Goal: Information Seeking & Learning: Check status

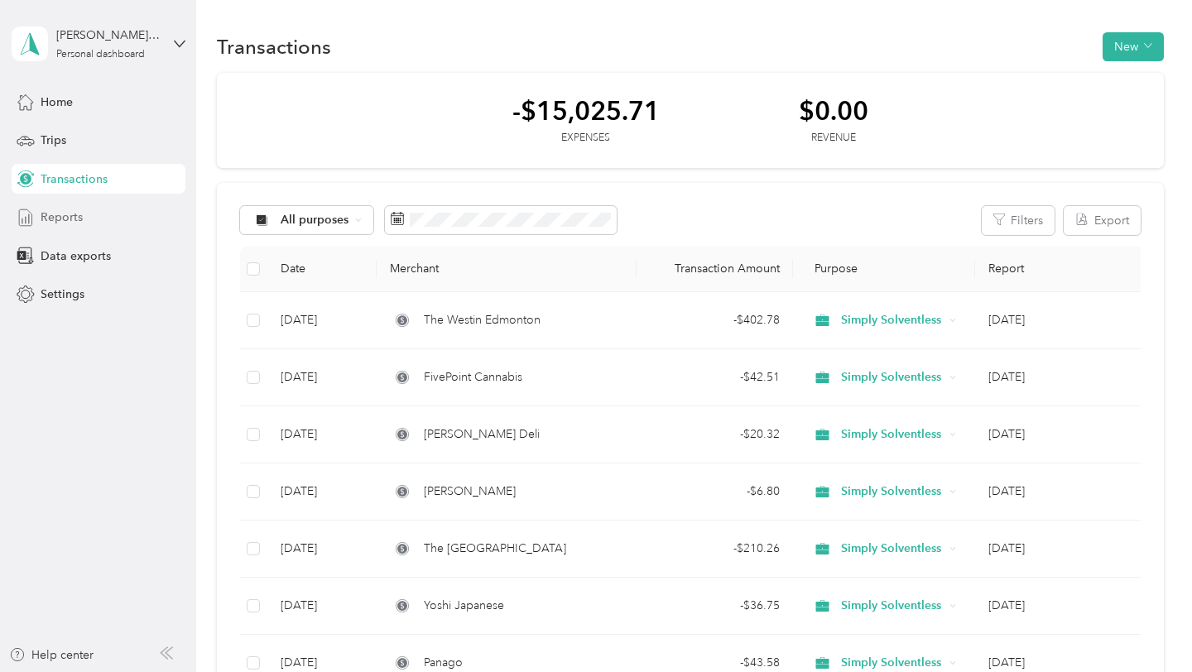
click at [52, 225] on span "Reports" at bounding box center [62, 217] width 42 height 17
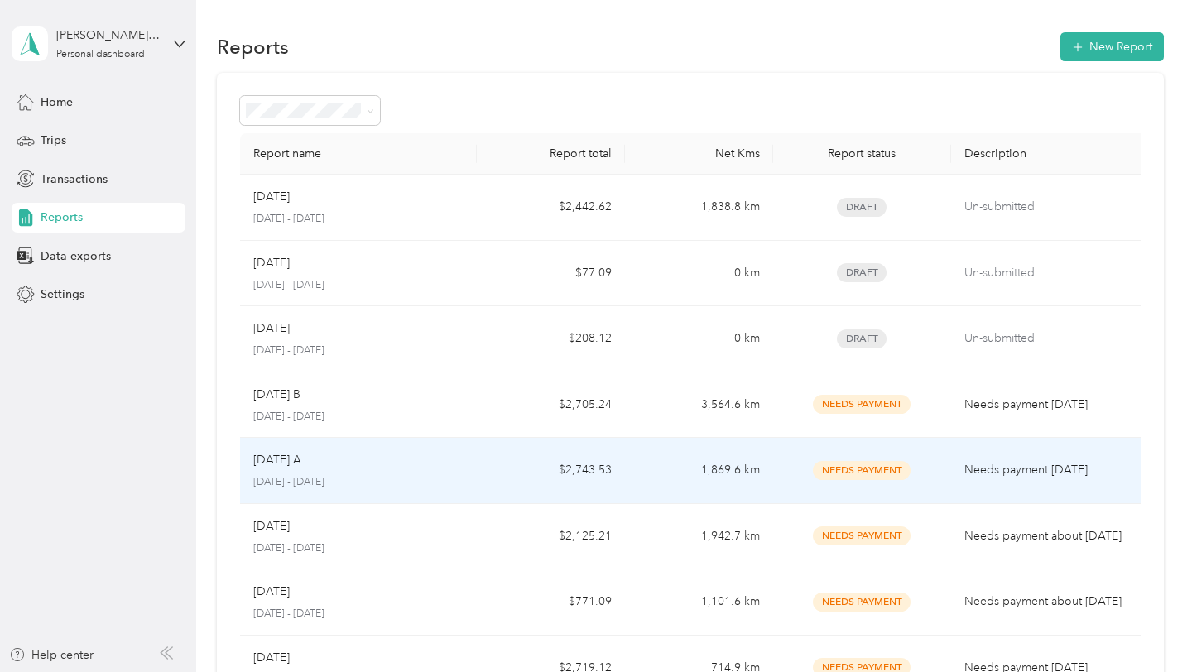
click at [368, 481] on p "[DATE] - [DATE]" at bounding box center [358, 482] width 210 height 15
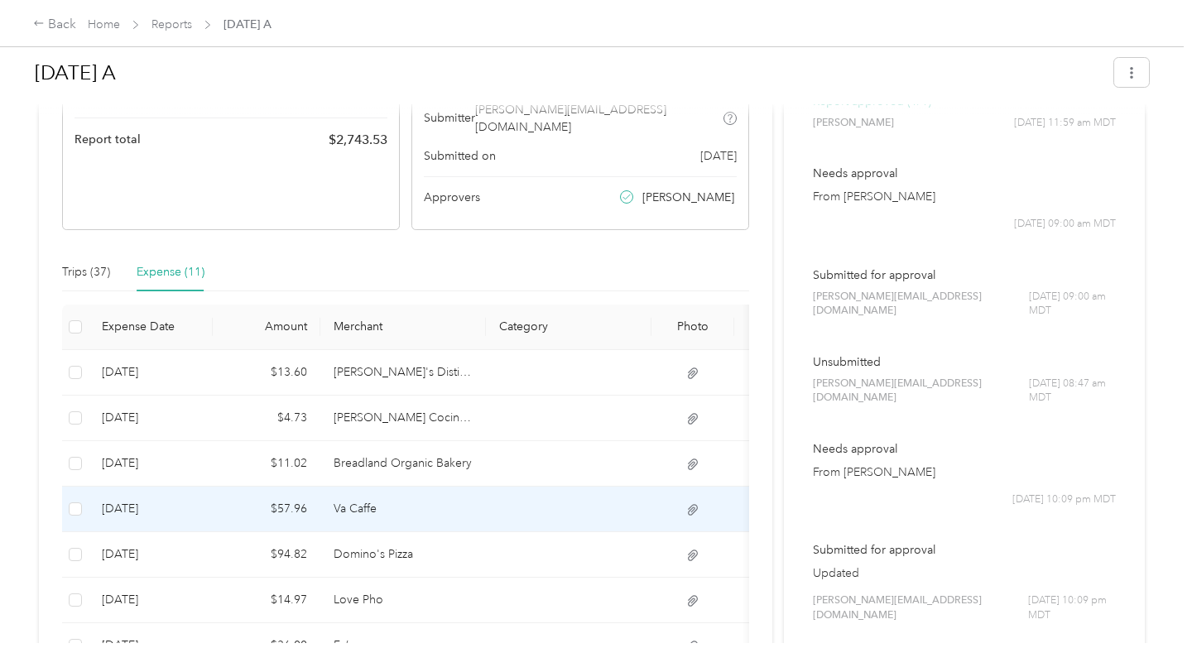
scroll to position [252, 0]
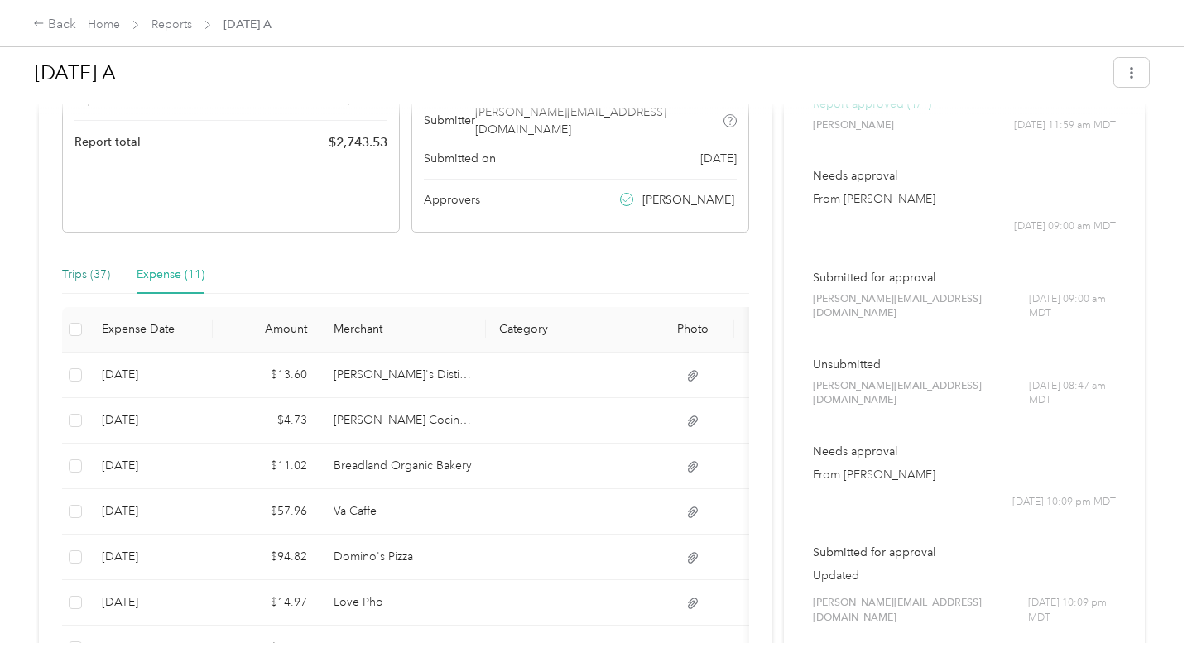
click at [90, 266] on div "Trips (37)" at bounding box center [86, 275] width 48 height 18
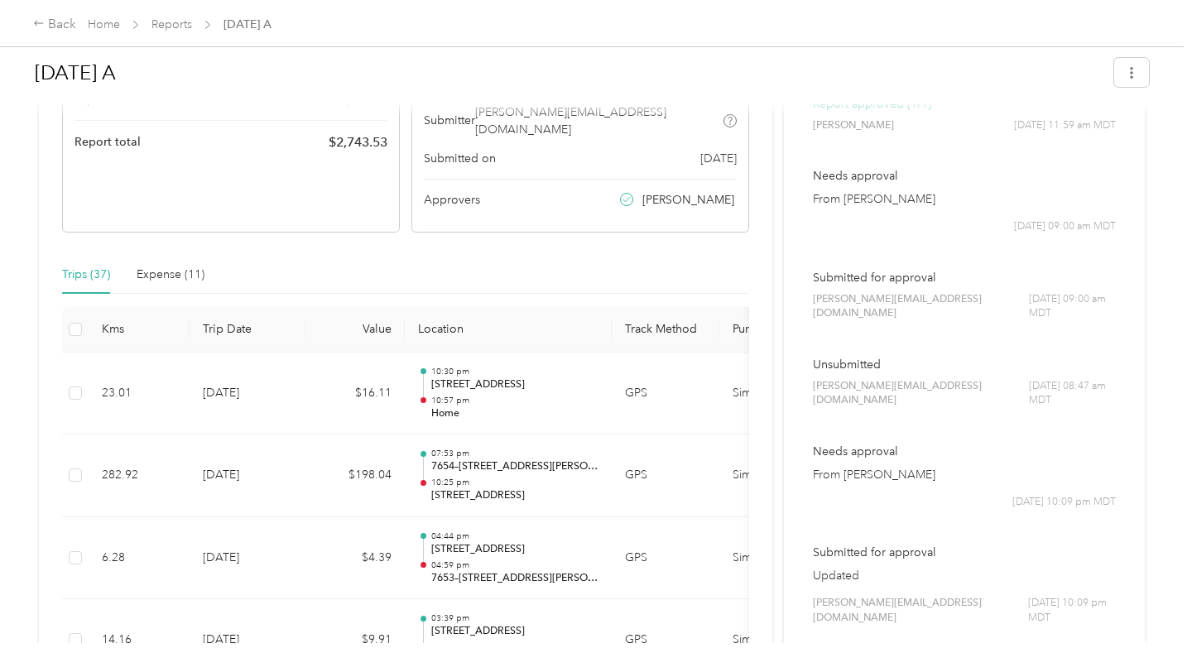
scroll to position [0, 0]
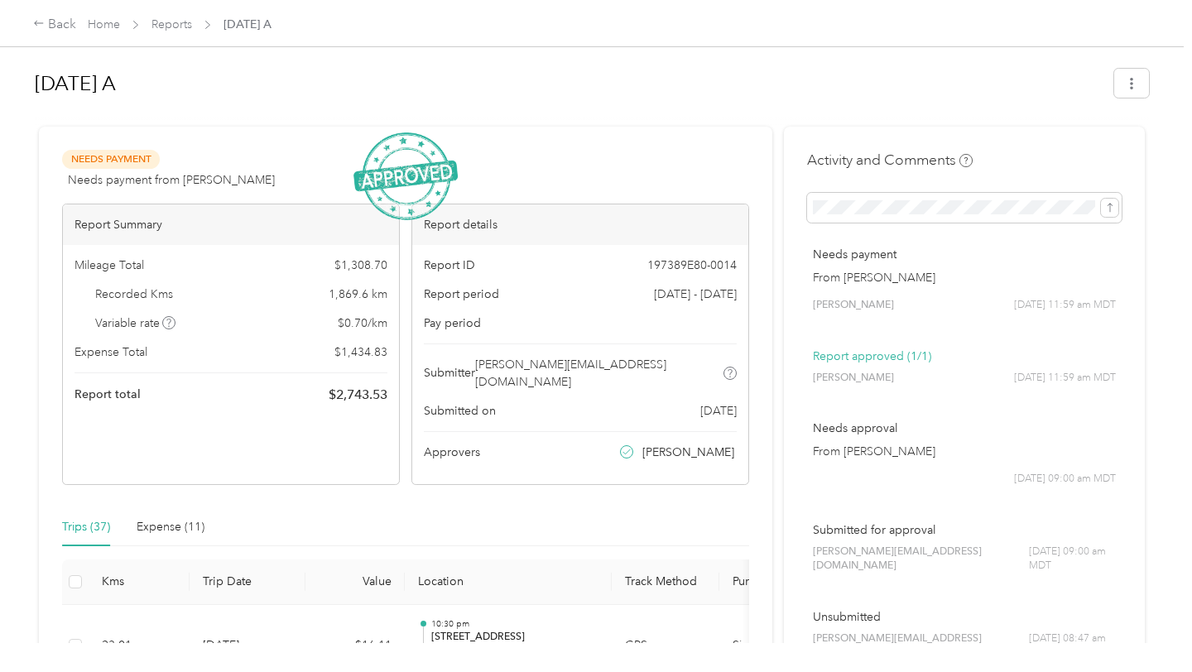
drag, startPoint x: 324, startPoint y: 269, endPoint x: 354, endPoint y: 269, distance: 29.8
click at [332, 269] on div "Mileage Total $ 1,308.70" at bounding box center [230, 265] width 313 height 17
drag, startPoint x: 408, startPoint y: 294, endPoint x: 300, endPoint y: 292, distance: 107.6
click at [300, 292] on div "Report Summary Mileage Total $ 1,308.70 Recorded Kms 1,869.6 km Variable rate $…" at bounding box center [405, 344] width 687 height 281
click at [404, 297] on div "Report Summary Mileage Total $ 1,308.70 Recorded Kms 1,869.6 km Variable rate $…" at bounding box center [405, 344] width 687 height 281
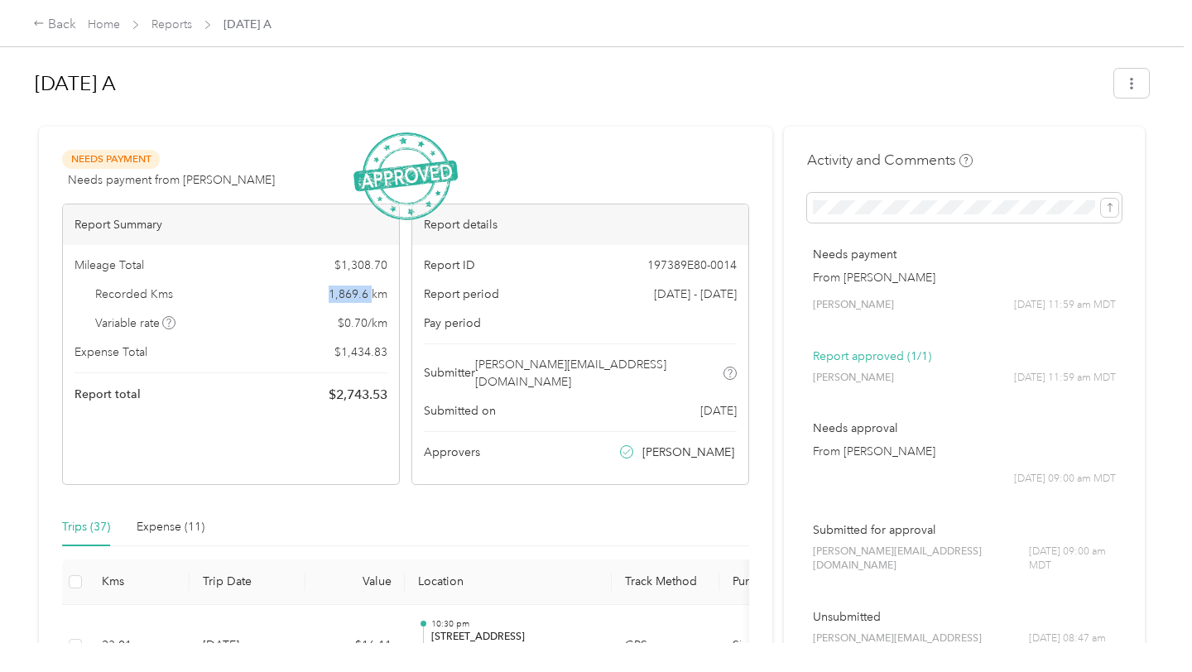
drag, startPoint x: 373, startPoint y: 293, endPoint x: 315, endPoint y: 293, distance: 57.9
click at [315, 293] on div "Recorded Kms 1,869.6 km" at bounding box center [230, 294] width 313 height 17
copy span "1,869.6"
drag, startPoint x: 397, startPoint y: 354, endPoint x: 307, endPoint y: 354, distance: 90.2
click at [307, 354] on div "Mileage Total $ 1,308.70 Recorded Kms 1,869.6 km Variable rate $ 0.70 / km Expe…" at bounding box center [231, 330] width 336 height 171
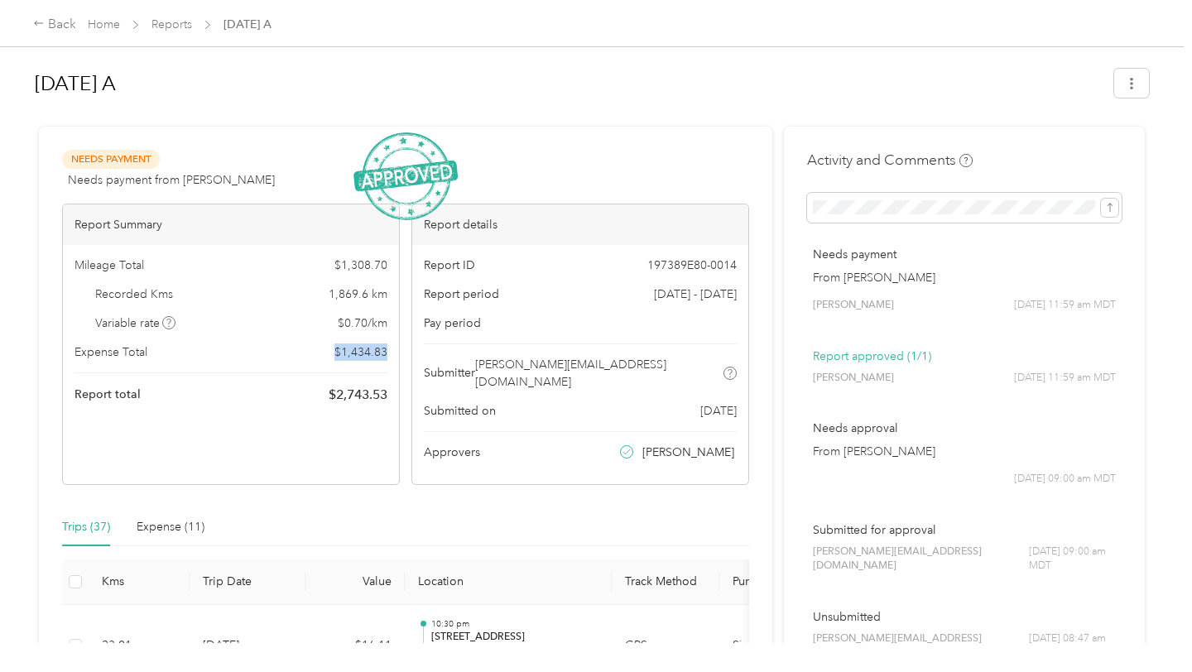
click at [307, 354] on div "Expense Total $ 1,434.83" at bounding box center [230, 352] width 313 height 17
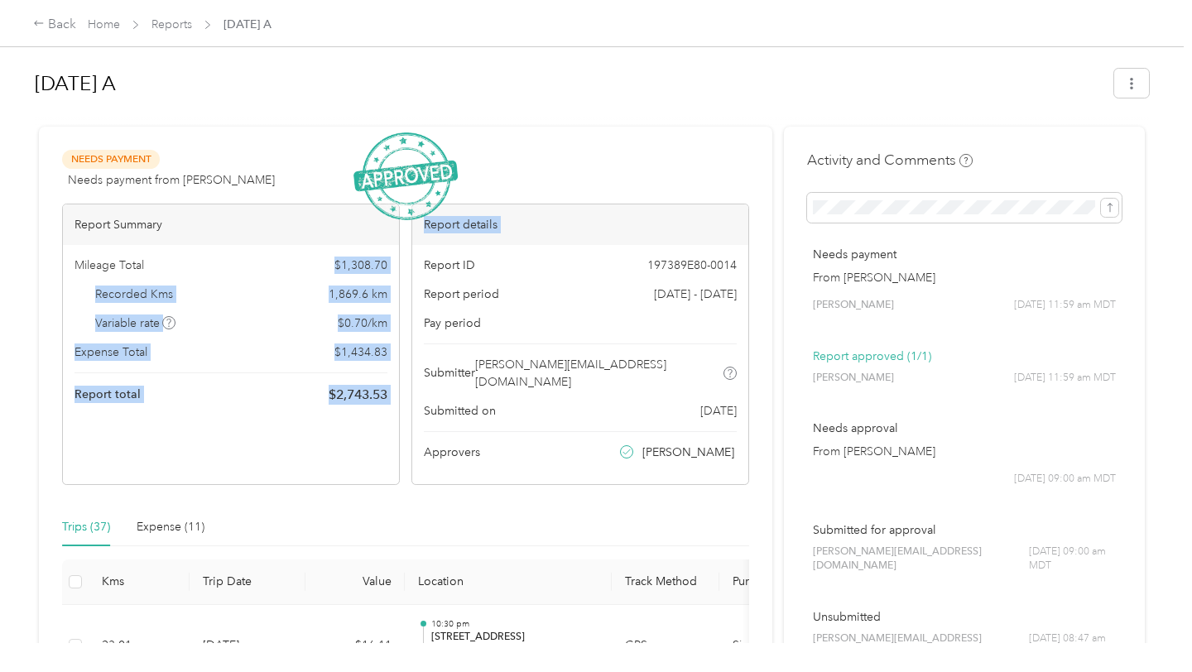
drag, startPoint x: 335, startPoint y: 263, endPoint x: 416, endPoint y: 261, distance: 80.3
click at [416, 261] on div "Report Summary Mileage Total $ 1,308.70 Recorded Kms 1,869.6 km Variable rate $…" at bounding box center [405, 344] width 687 height 281
click at [416, 261] on div "Report ID 197389E80-0014 Report period [DATE] - [DATE] Pay period Submitter [PE…" at bounding box center [580, 364] width 336 height 239
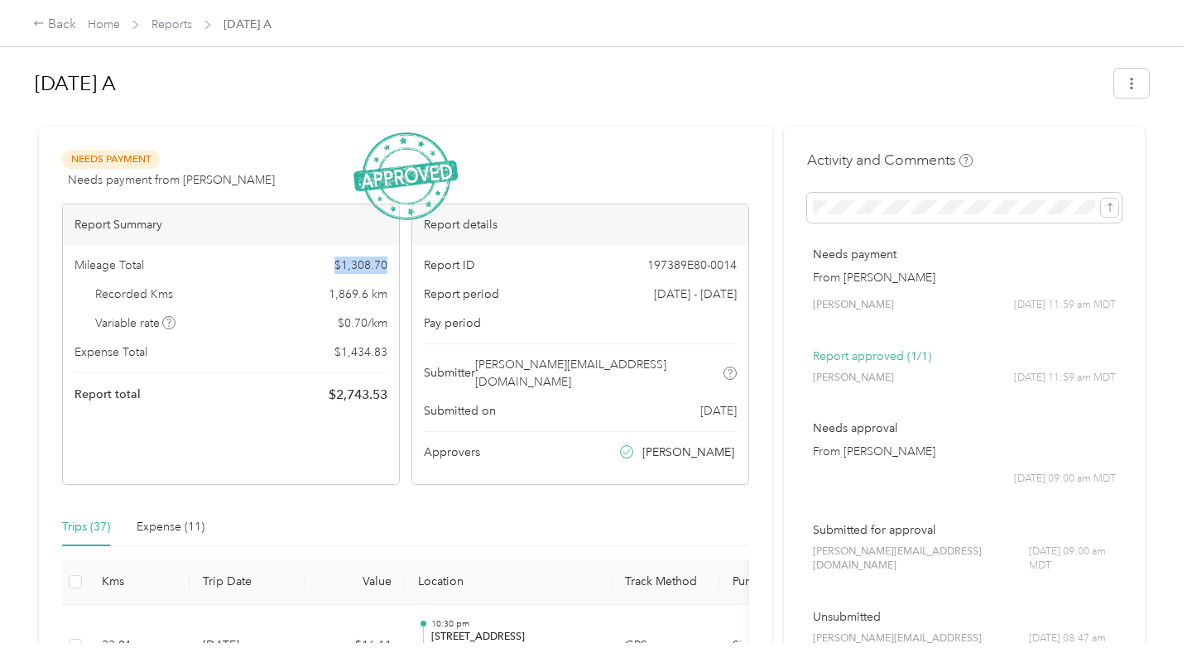
drag, startPoint x: 392, startPoint y: 261, endPoint x: 338, endPoint y: 263, distance: 53.9
click at [338, 263] on div "Mileage Total $ 1,308.70 Recorded Kms 1,869.6 km Variable rate $ 0.70 / km Expe…" at bounding box center [231, 330] width 336 height 171
copy span "$ 1,308.70"
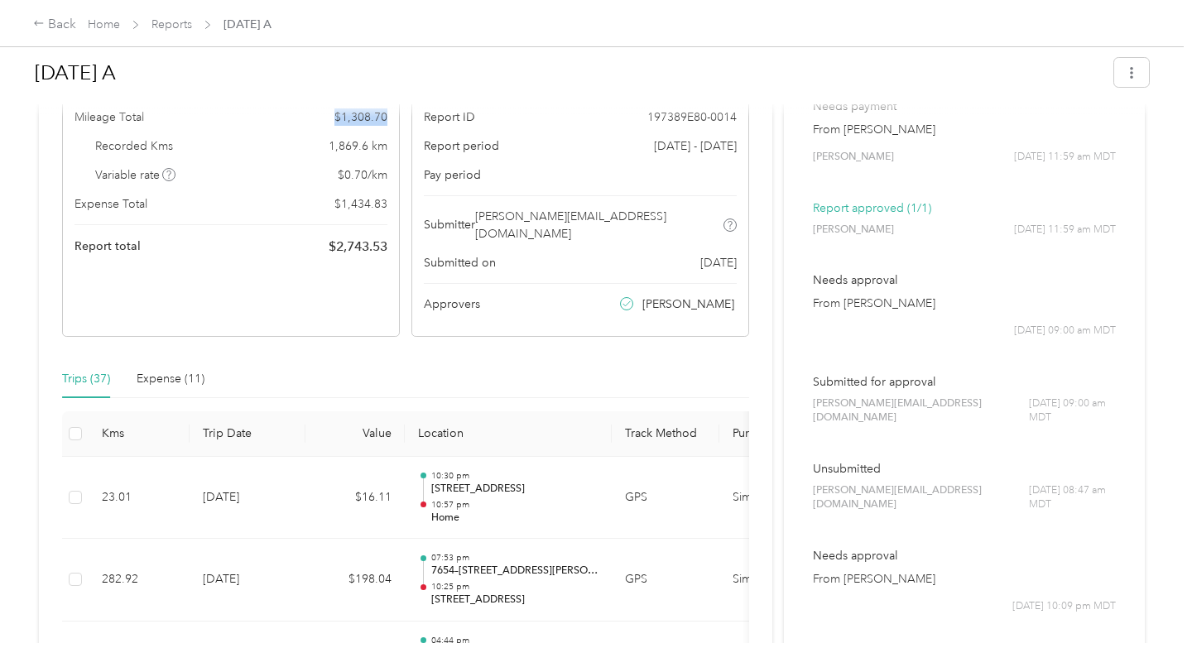
scroll to position [176, 0]
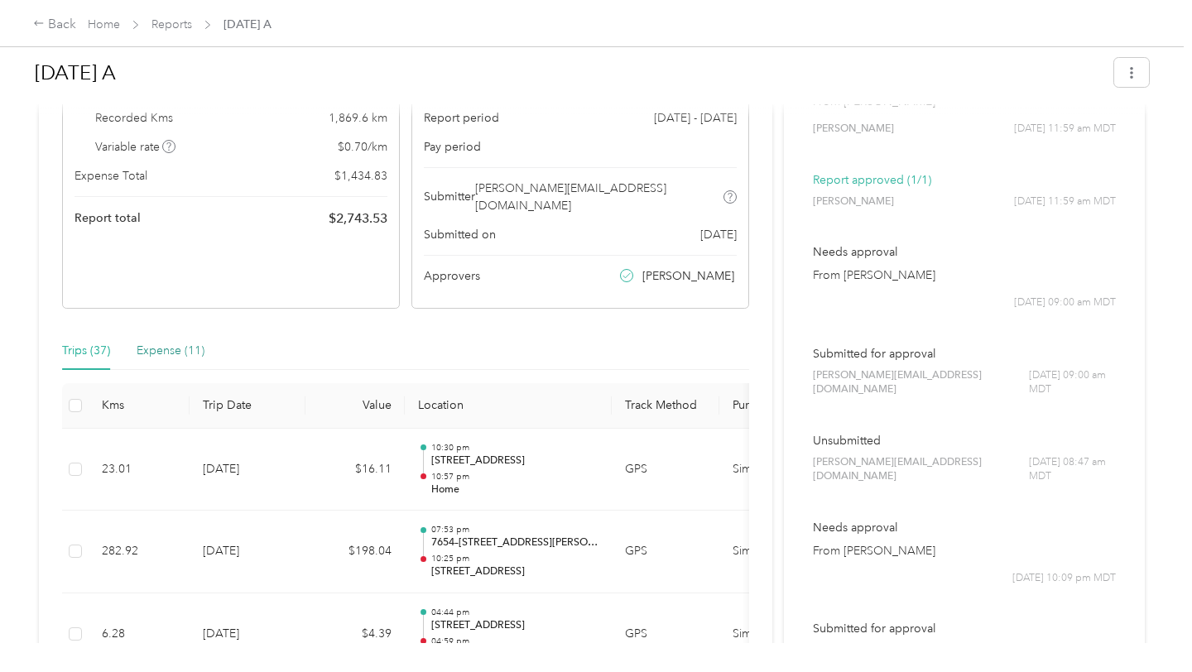
click at [165, 342] on div "Expense (11)" at bounding box center [171, 351] width 68 height 18
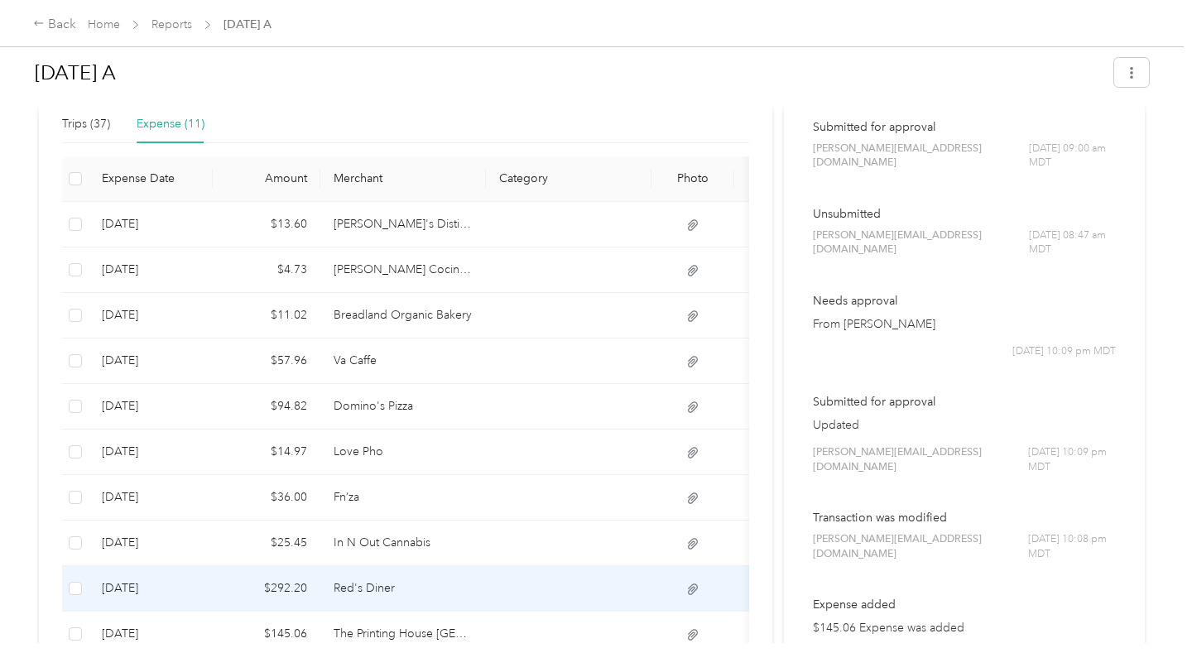
scroll to position [504, 0]
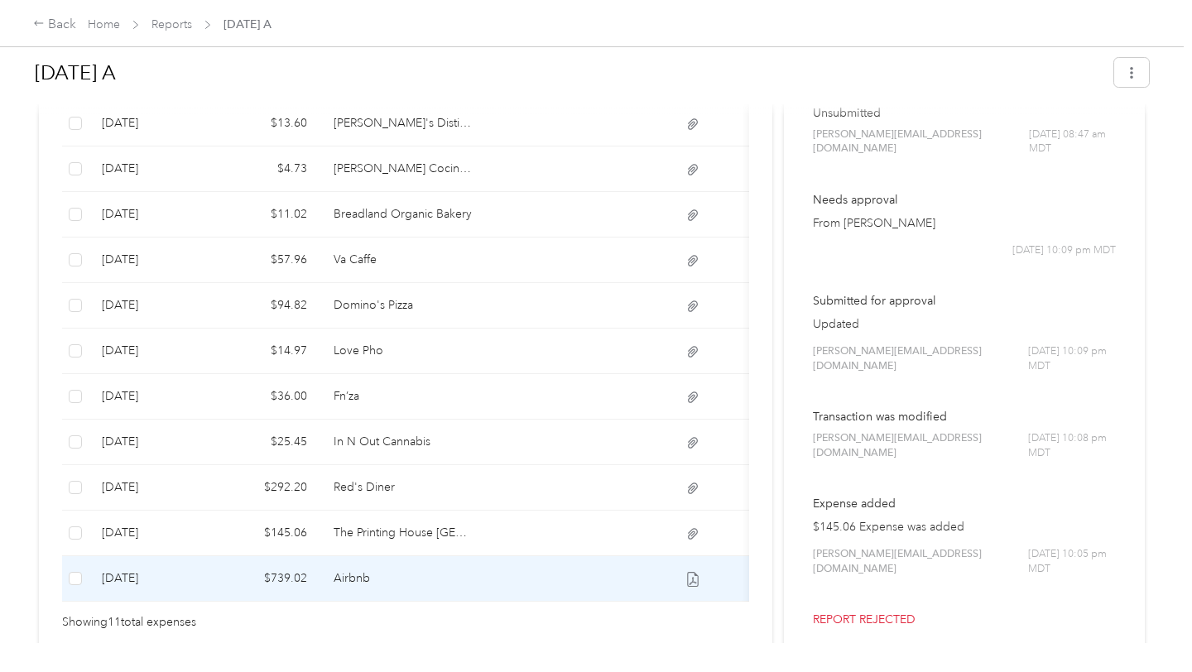
click at [195, 566] on td "[DATE]" at bounding box center [151, 579] width 124 height 46
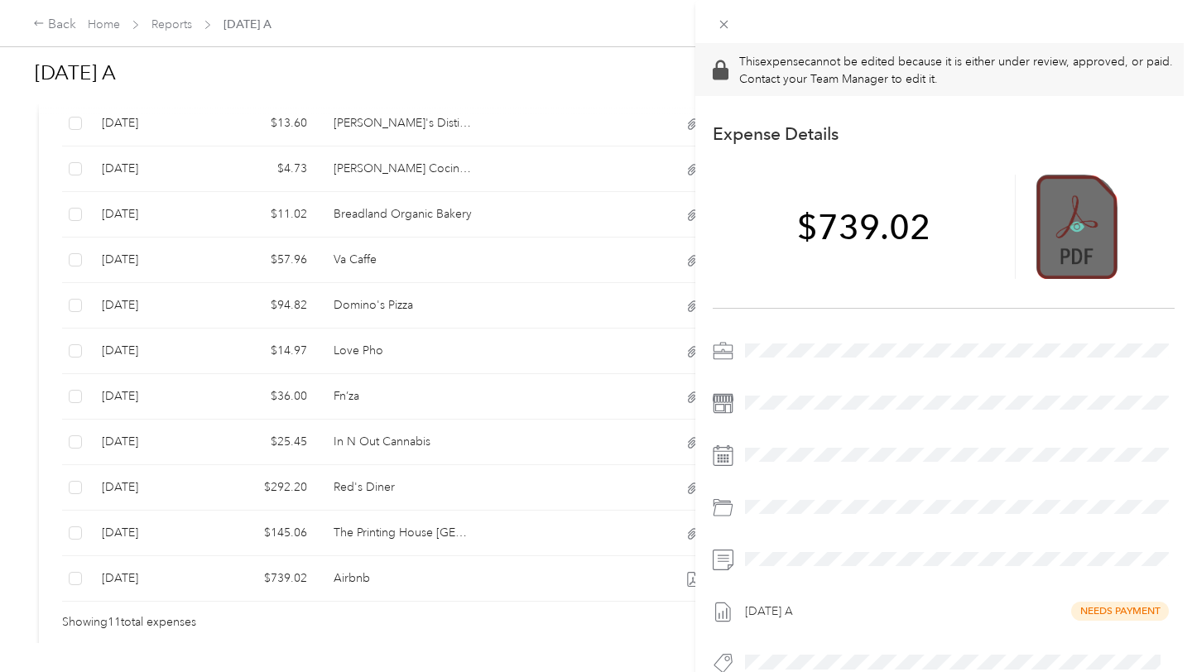
click at [1069, 228] on icon at bounding box center [1076, 226] width 15 height 15
